Goal: Task Accomplishment & Management: Use online tool/utility

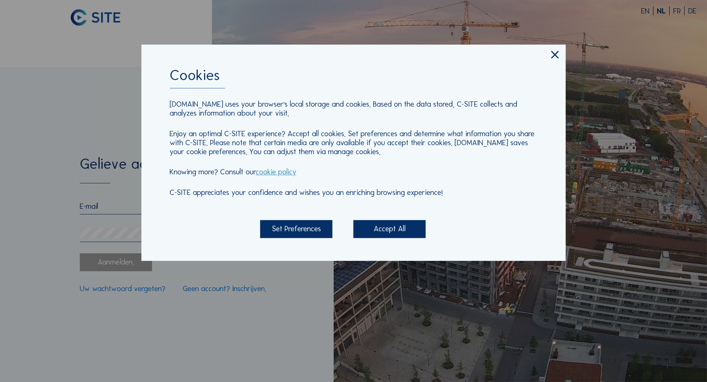
click at [373, 227] on div "Accept All" at bounding box center [389, 229] width 72 height 18
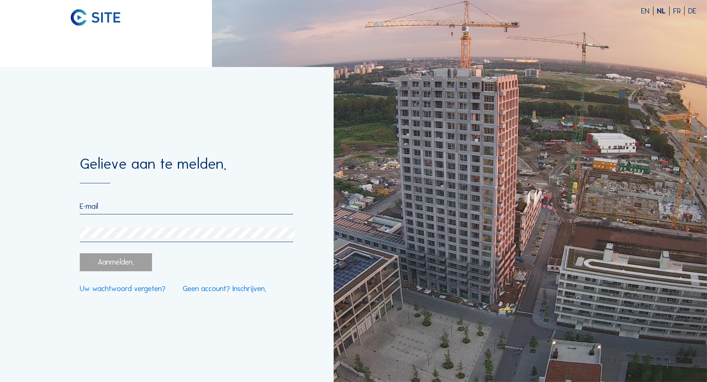
click at [85, 208] on input "email" at bounding box center [186, 206] width 213 height 9
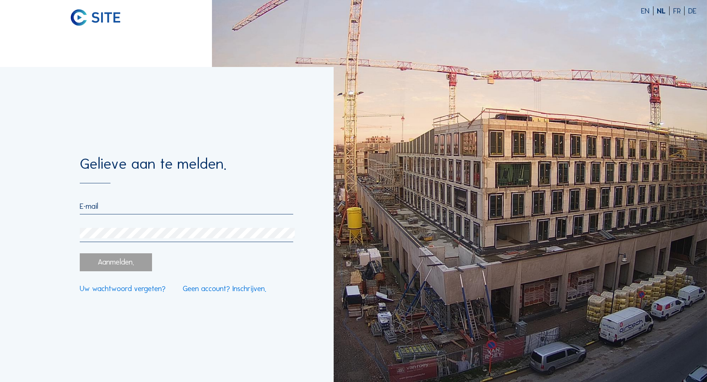
drag, startPoint x: 88, startPoint y: 207, endPoint x: 92, endPoint y: 207, distance: 4.9
click at [90, 207] on input "email" at bounding box center [186, 206] width 213 height 9
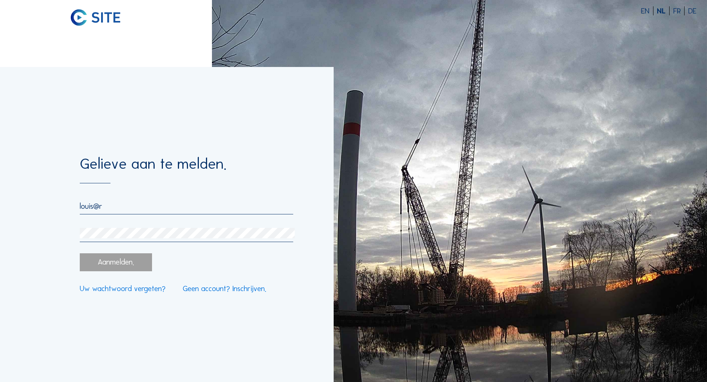
type input "[EMAIL_ADDRESS][DOMAIN_NAME]"
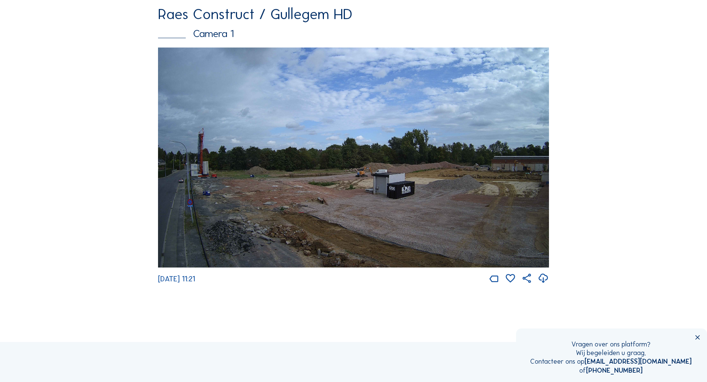
scroll to position [75, 0]
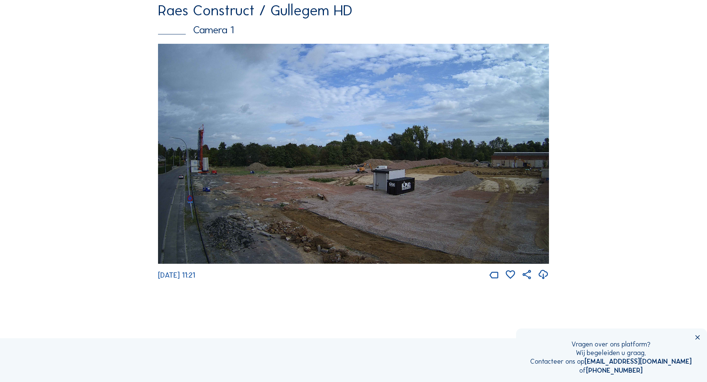
click at [292, 185] on img at bounding box center [353, 154] width 391 height 220
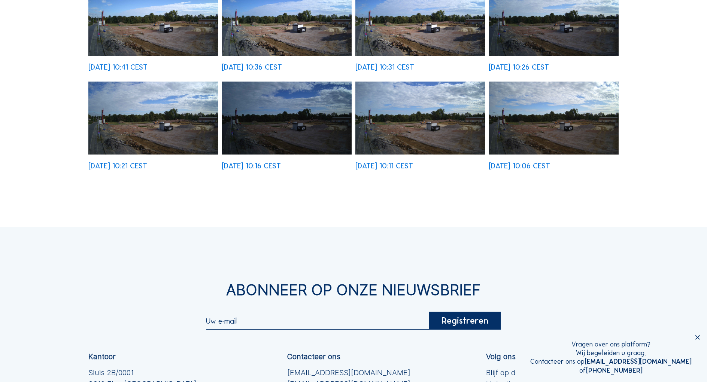
scroll to position [374, 0]
